Goal: Entertainment & Leisure: Consume media (video, audio)

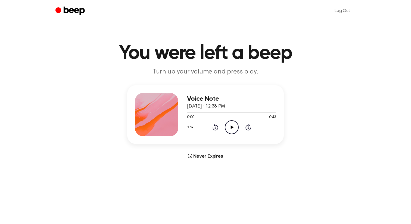
click at [235, 127] on icon "Play Audio" at bounding box center [232, 127] width 14 height 14
click at [225, 124] on icon "Play Audio" at bounding box center [232, 127] width 14 height 14
click at [231, 125] on icon "Play Audio" at bounding box center [232, 127] width 14 height 14
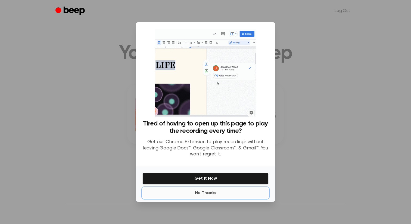
click at [208, 190] on button "No Thanks" at bounding box center [205, 192] width 126 height 11
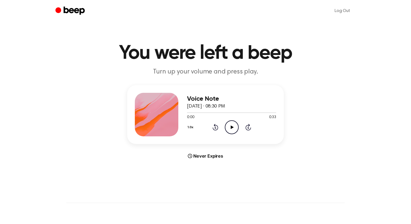
click at [233, 128] on icon "Play Audio" at bounding box center [232, 127] width 14 height 14
click at [229, 128] on icon "Play Audio" at bounding box center [232, 127] width 14 height 14
